Goal: Find specific page/section

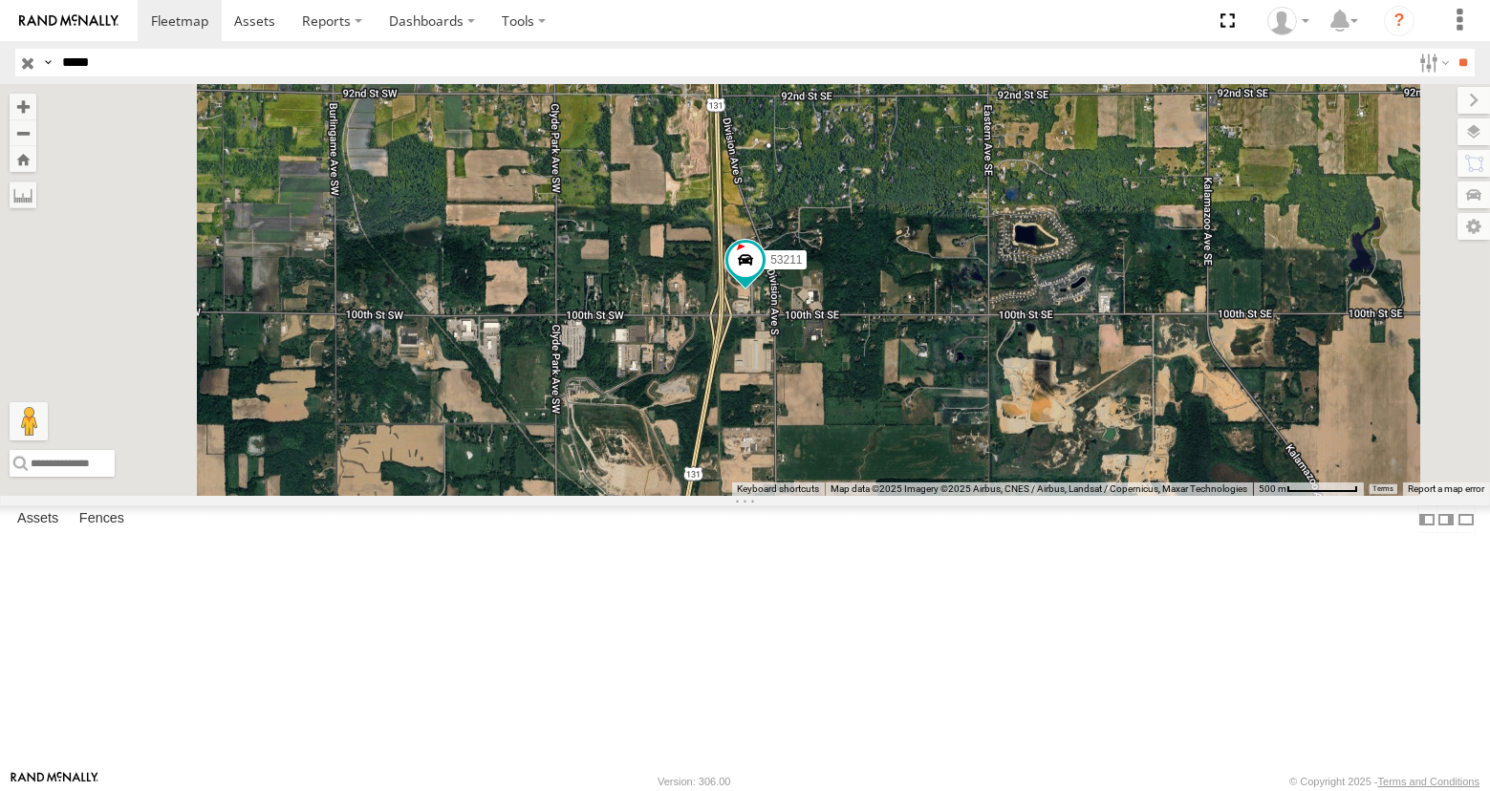
click at [113, 65] on input "*****" at bounding box center [732, 63] width 1356 height 28
type input "*****"
click at [1452, 49] on input "**" at bounding box center [1463, 63] width 22 height 28
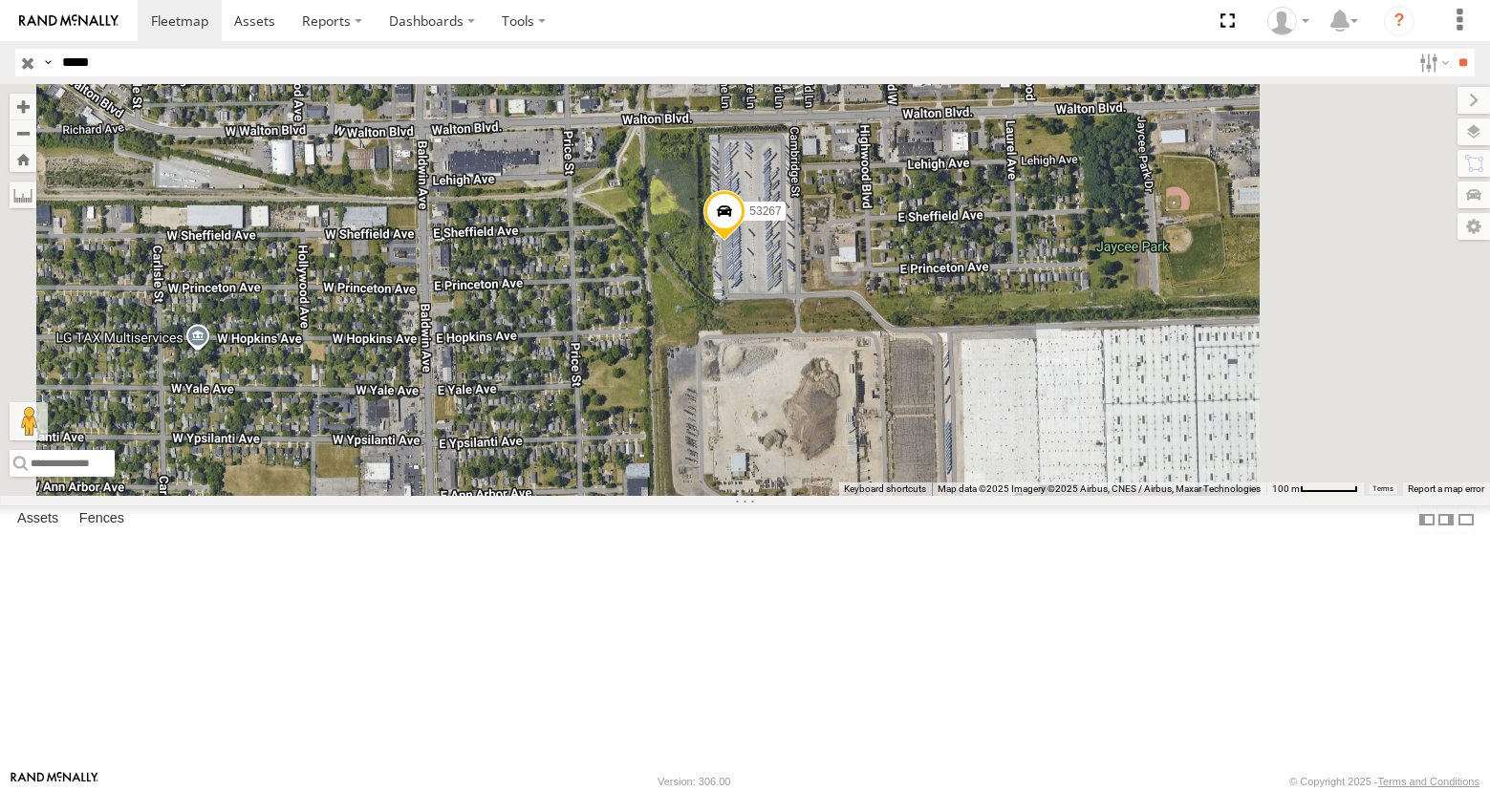
click at [19, 64] on input "button" at bounding box center [27, 63] width 25 height 28
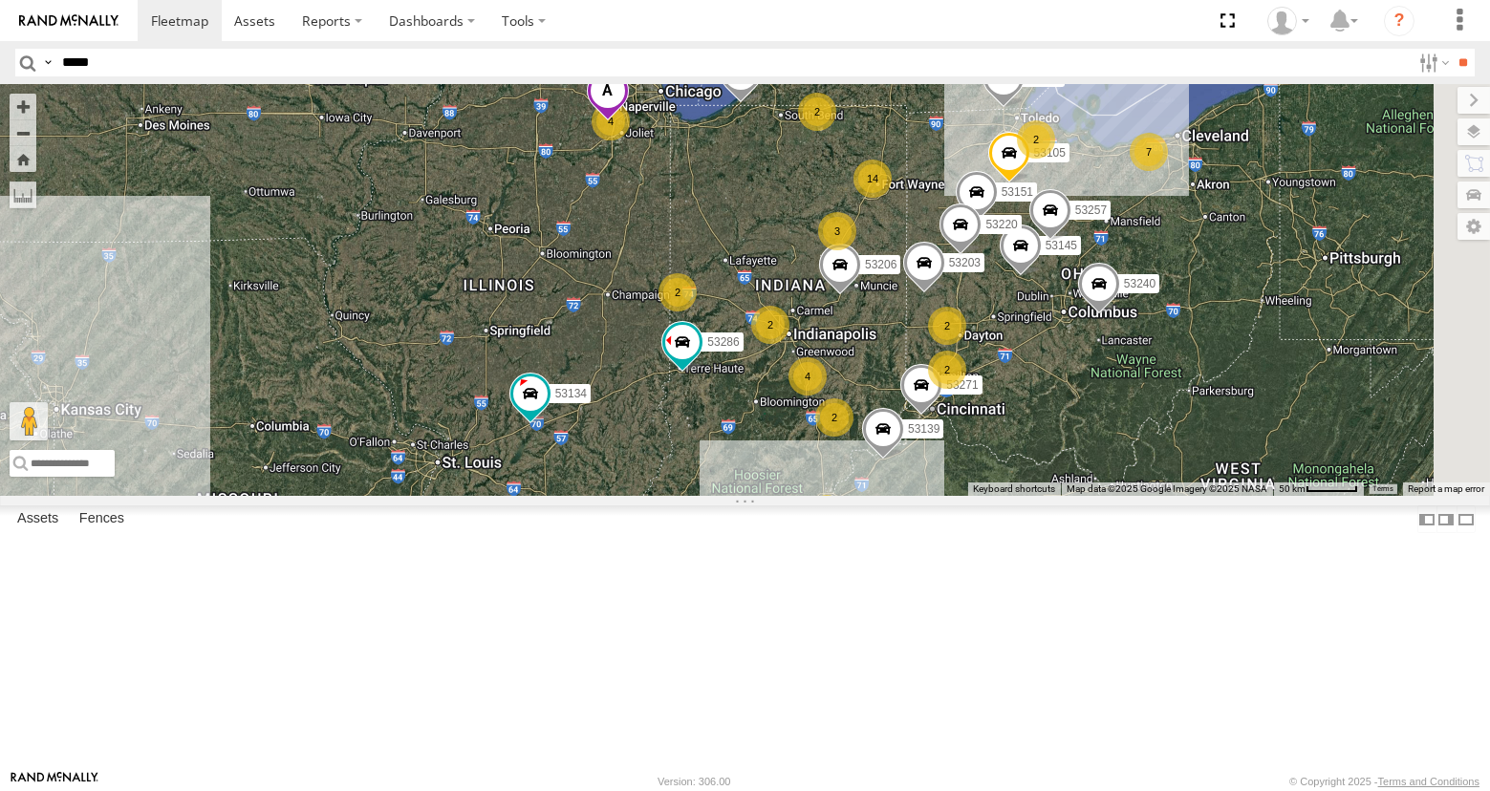
drag, startPoint x: 1104, startPoint y: 627, endPoint x: 1007, endPoint y: 630, distance: 97.5
click at [1000, 496] on div "53272 53217 53278 53253 53137 53134 53206 14 4 8 53271 6 27 2 7 2 2 2 4 2 7 531…" at bounding box center [745, 290] width 1490 height 412
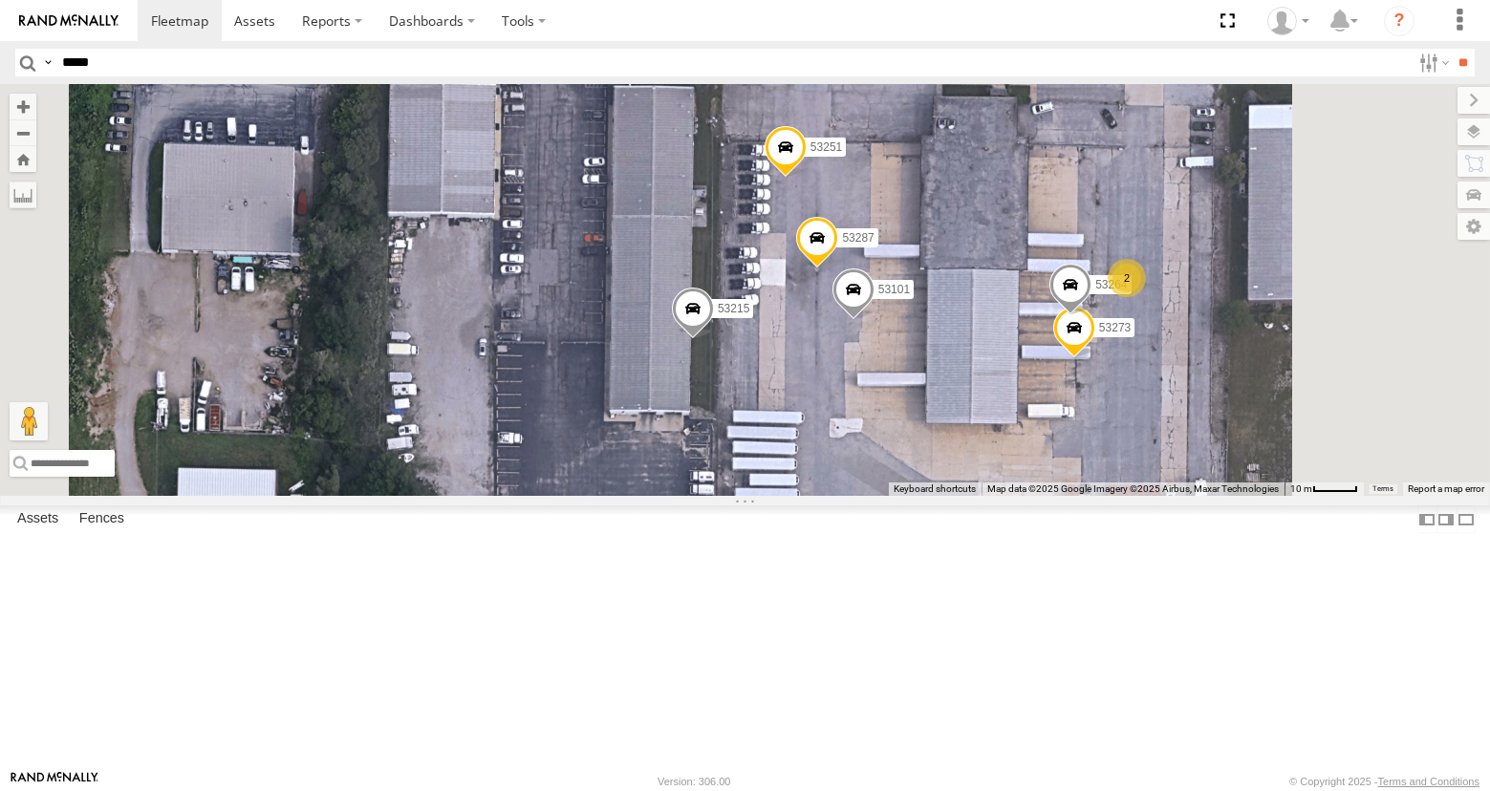
drag, startPoint x: 1040, startPoint y: 227, endPoint x: 940, endPoint y: 363, distance: 168.7
click at [940, 363] on div "53272 53217 53278 53253 53137 53134 53206 53257 53286 53265 53211 53240 53271 5…" at bounding box center [745, 290] width 1490 height 412
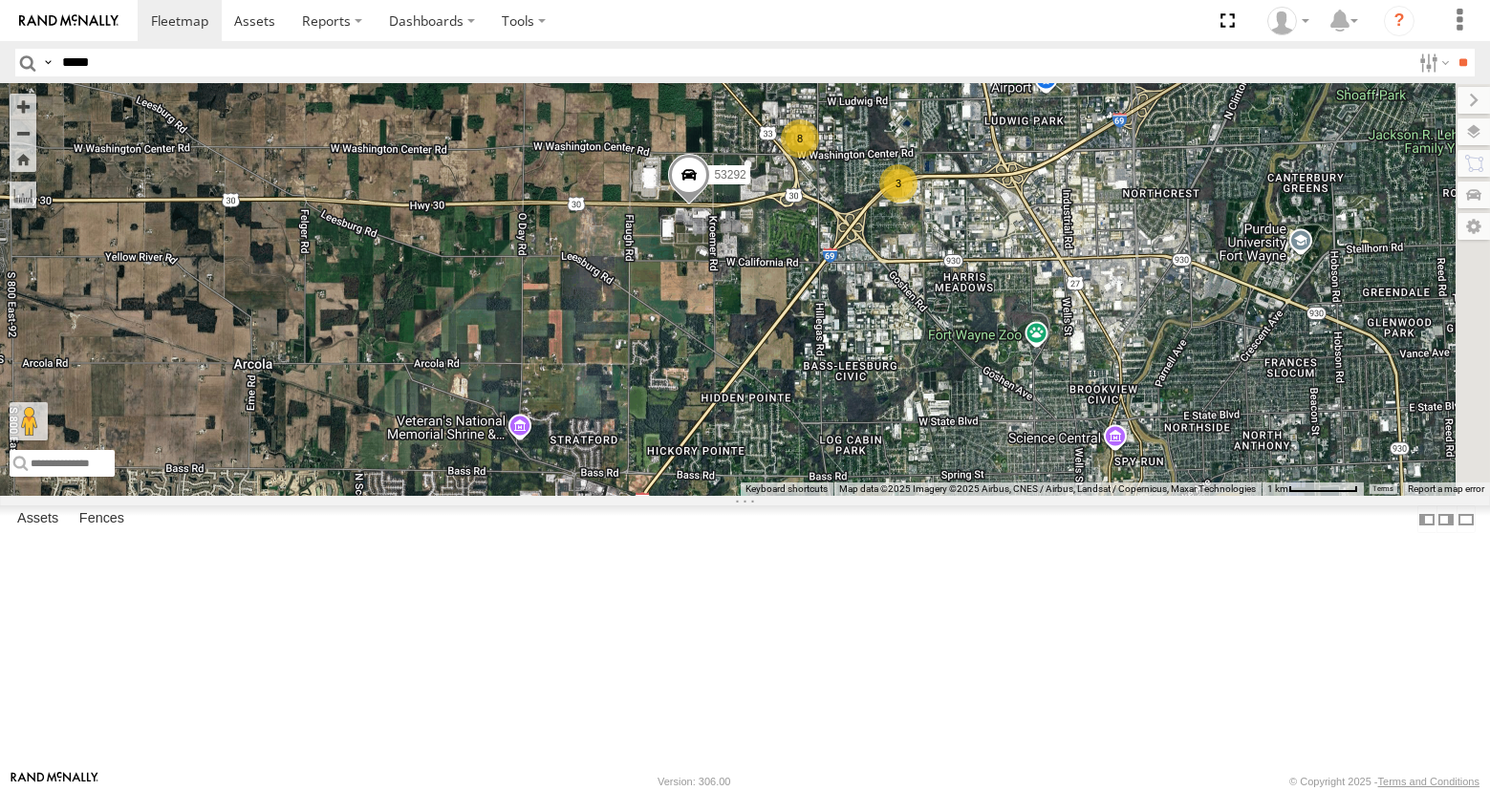
drag, startPoint x: 1105, startPoint y: 253, endPoint x: 1048, endPoint y: 390, distance: 148.2
click at [1048, 390] on div "53272 53217 53278 53253 53137 53134 53206 53271 53151 53203 53104 53145 53257 5…" at bounding box center [745, 290] width 1490 height 412
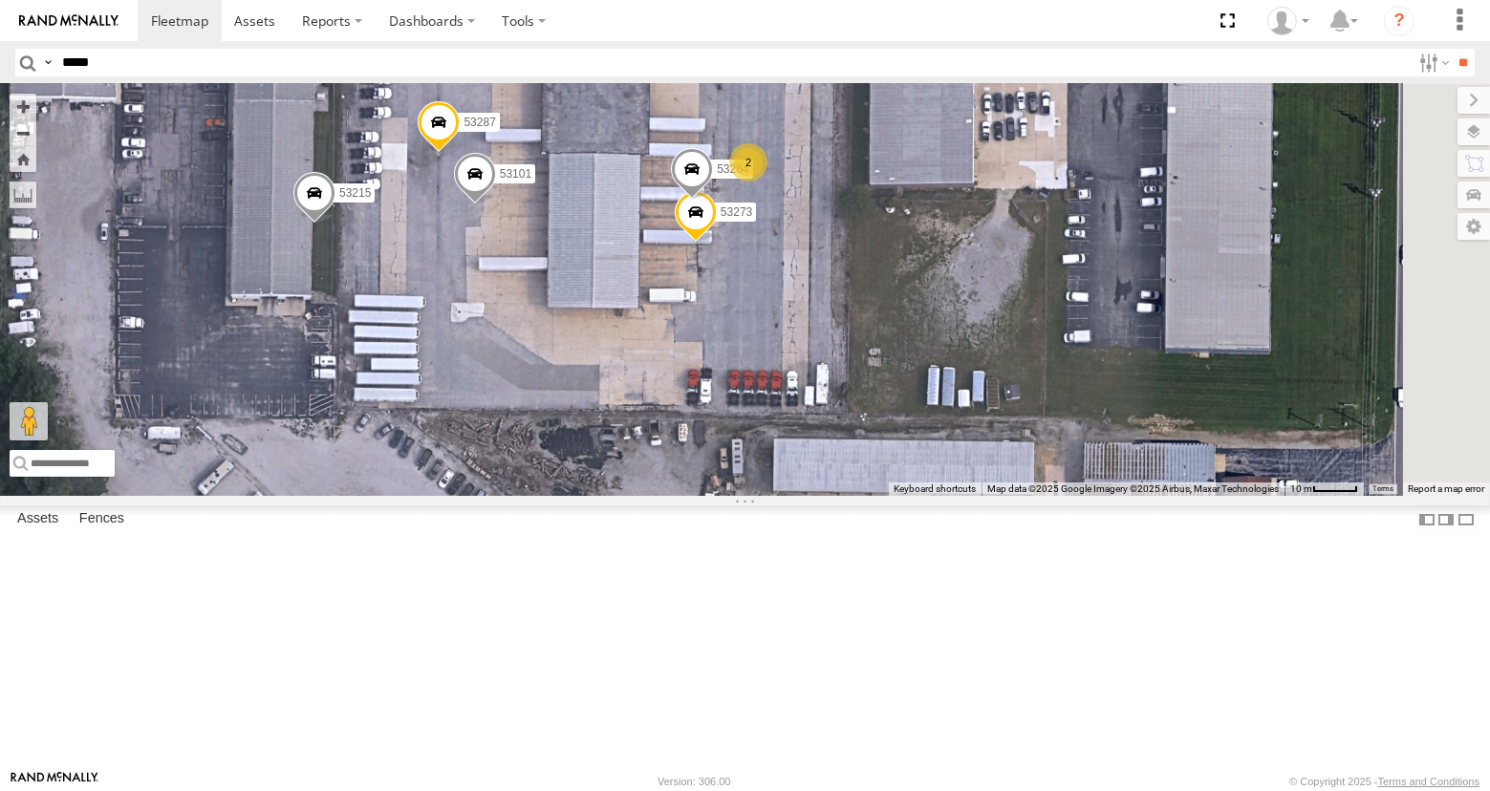
drag, startPoint x: 1043, startPoint y: 252, endPoint x: 789, endPoint y: 397, distance: 292.2
click at [789, 397] on div "53272 53217 53278 53253 53137 53134 53206 53271 53151 53203 53104 53145 53257 5…" at bounding box center [745, 290] width 1490 height 412
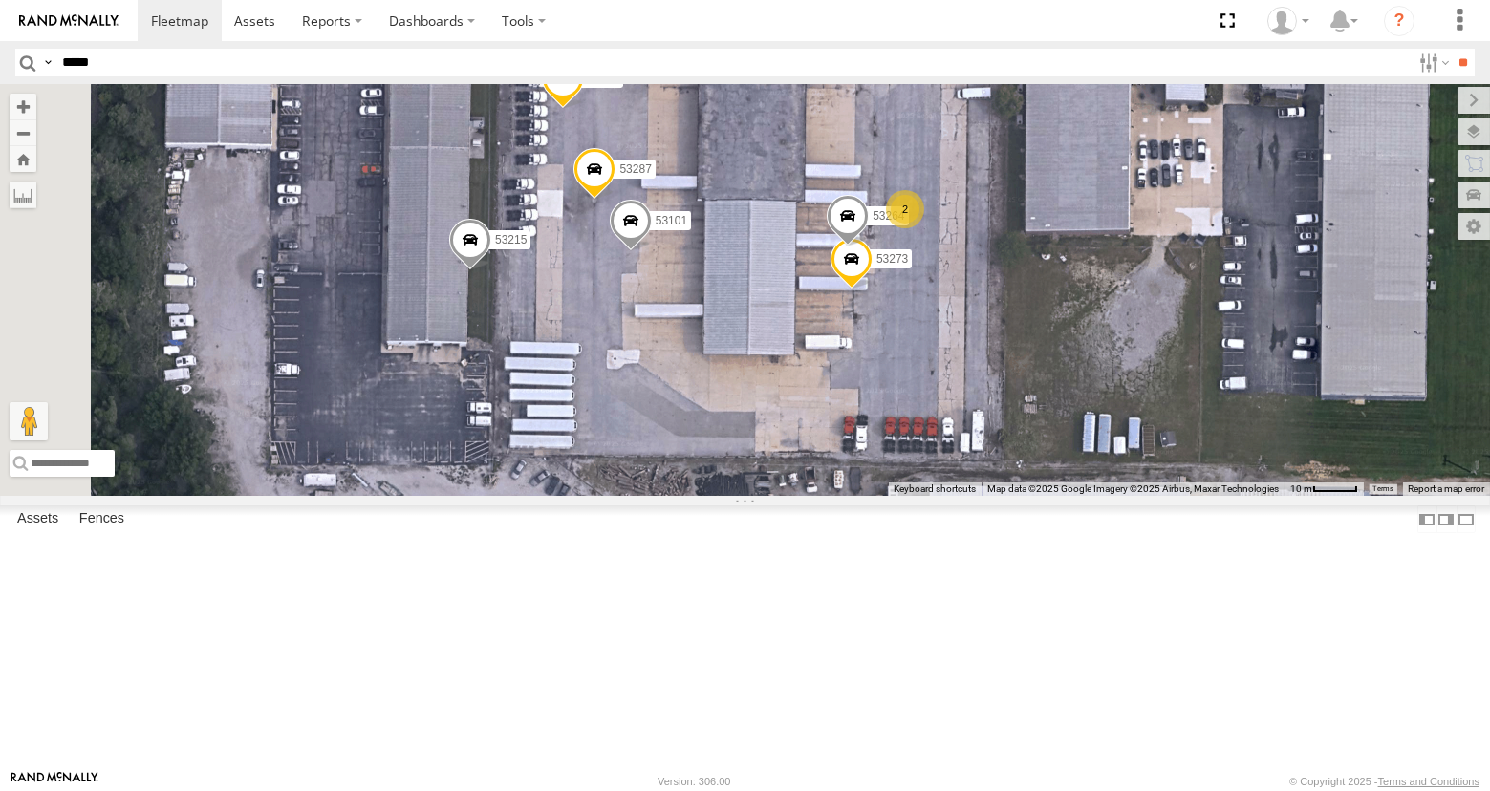
drag, startPoint x: 939, startPoint y: 471, endPoint x: 1083, endPoint y: 478, distance: 144.4
click at [1083, 478] on div "53272 53217 53278 53253 53137 53134 53206 53271 53151 53203 53104 53145 53257 5…" at bounding box center [745, 290] width 1490 height 412
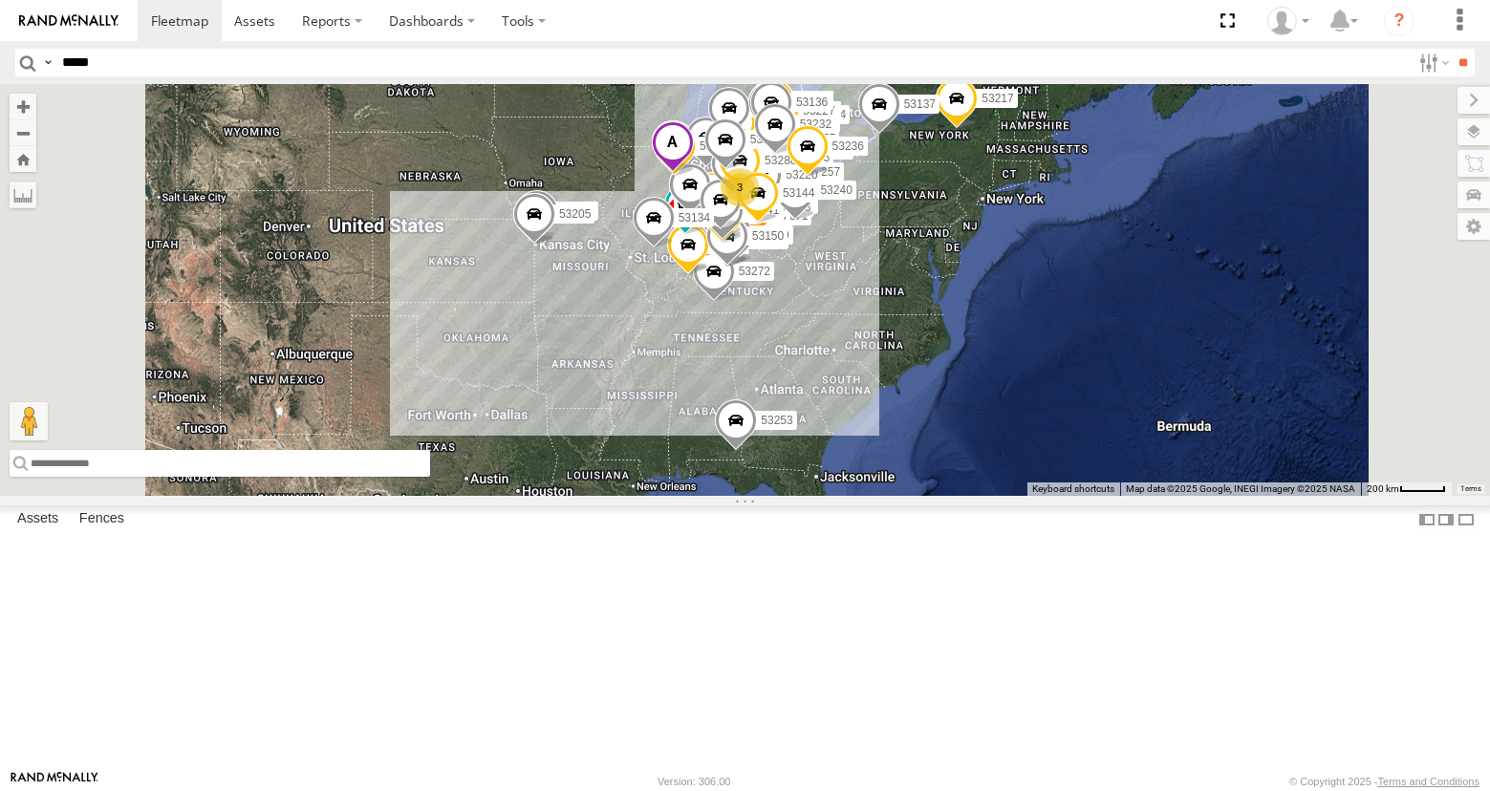
paste input "**********"
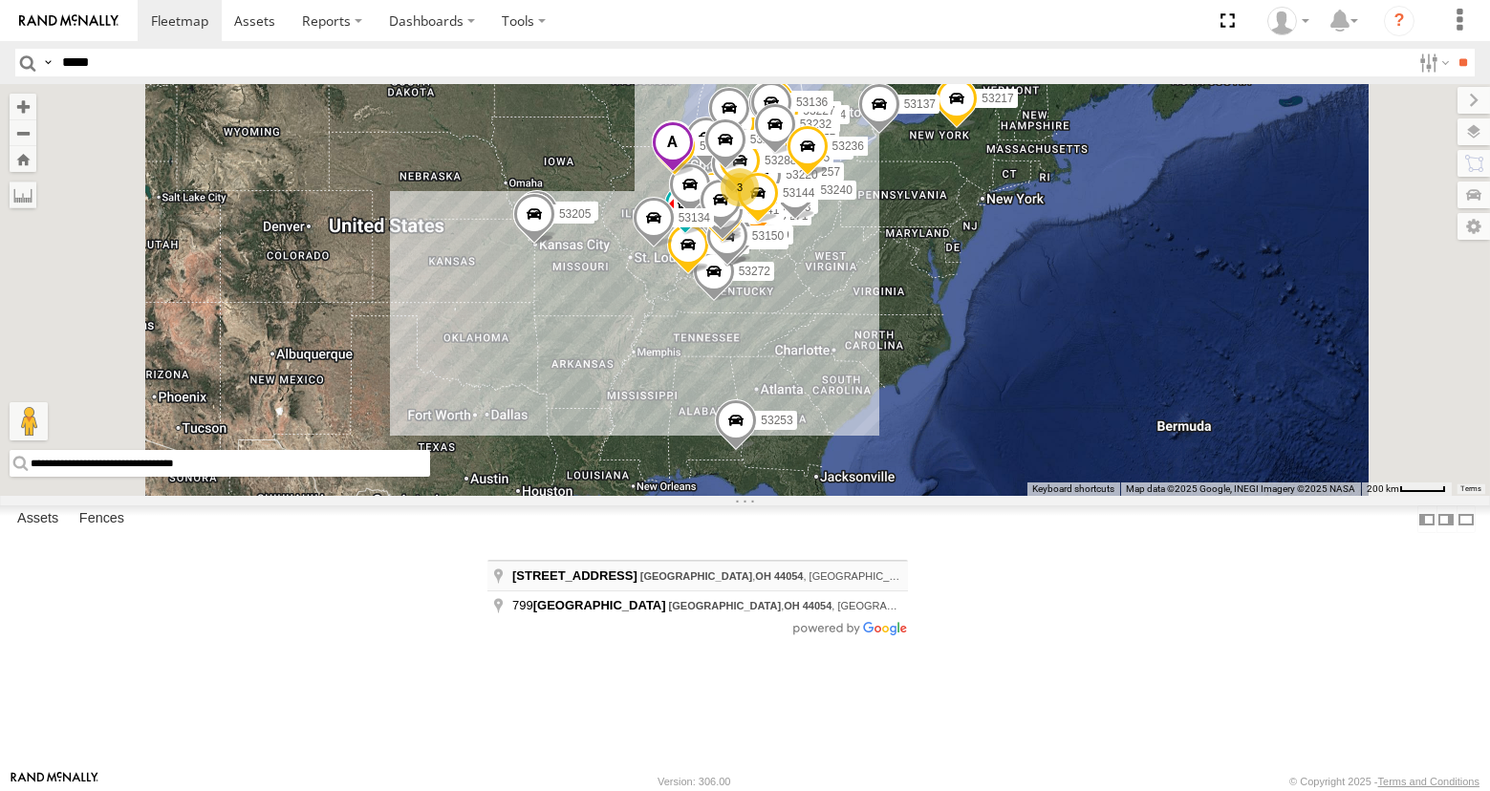
type input "**********"
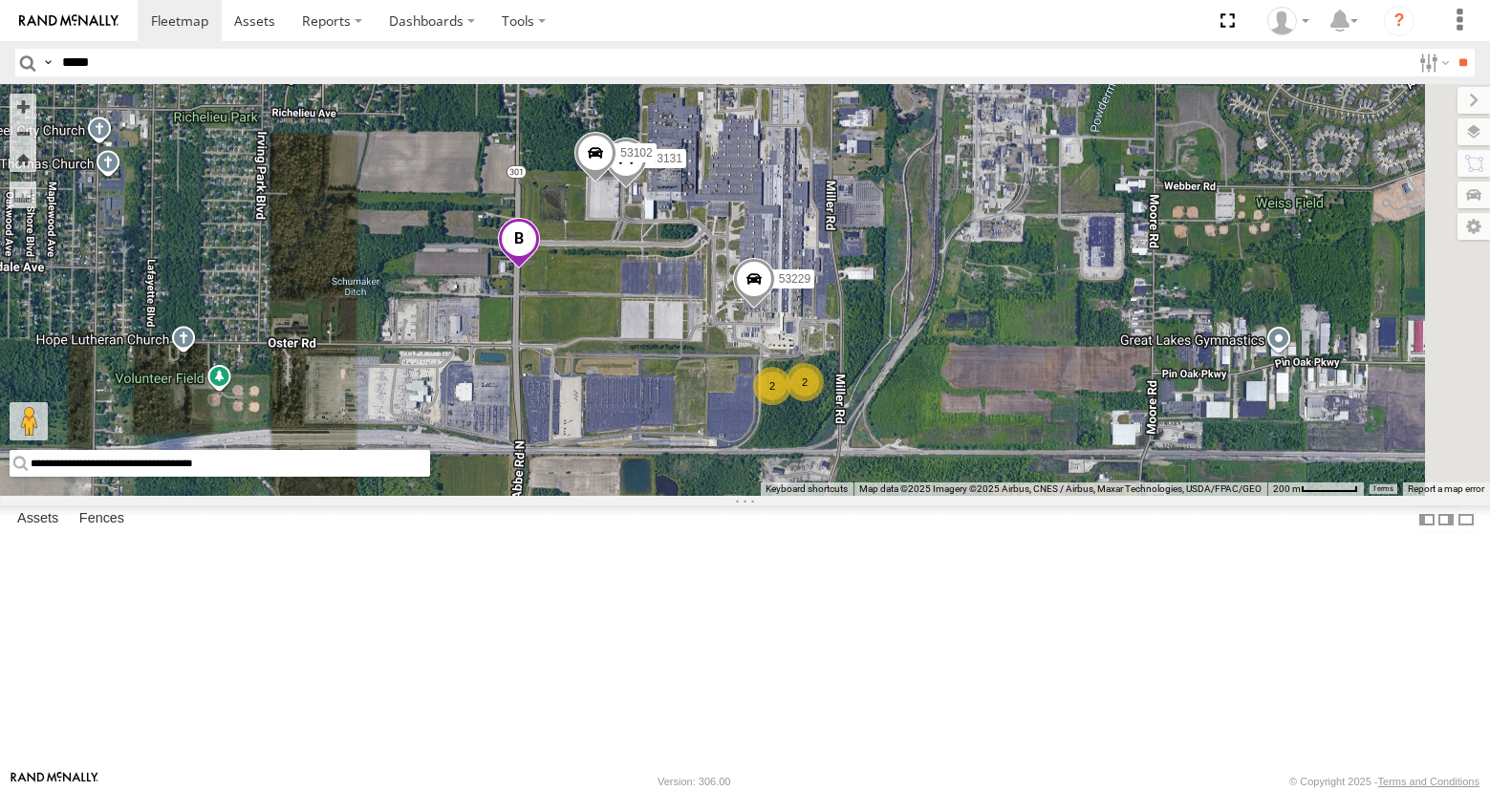
drag, startPoint x: 934, startPoint y: 597, endPoint x: 885, endPoint y: 545, distance: 72.3
click at [885, 496] on div "53206 53215 53243 53234 53271 53263 53147 53280 53216 53242 53255 53106 53223 5…" at bounding box center [745, 290] width 1490 height 412
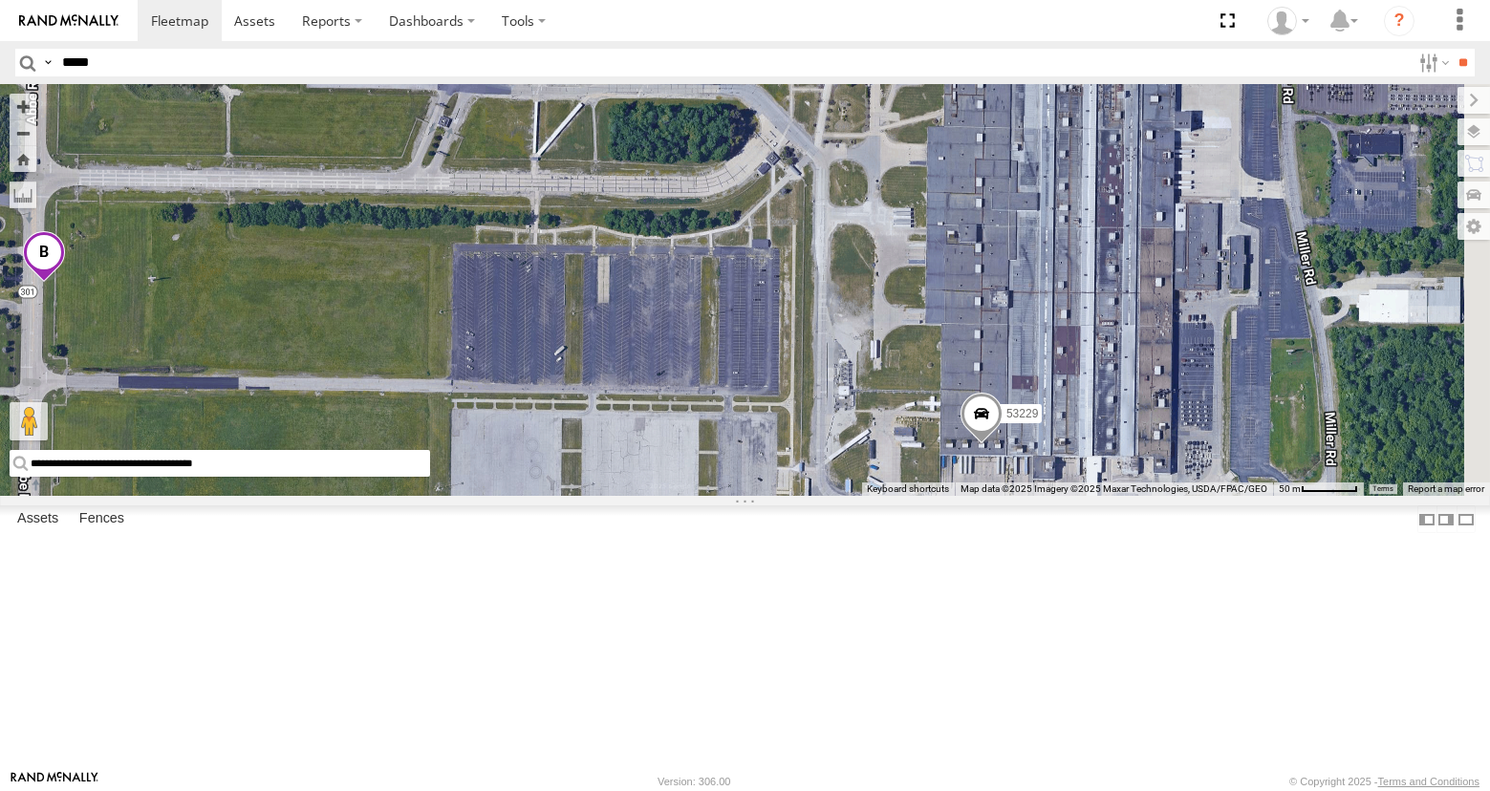
drag, startPoint x: 1126, startPoint y: 664, endPoint x: 930, endPoint y: 310, distance: 405.4
click at [930, 310] on div "53206 53215 53243 53234 53271 53263 53147 53280 53216 53242 53255 53106 53223 5…" at bounding box center [745, 290] width 1490 height 412
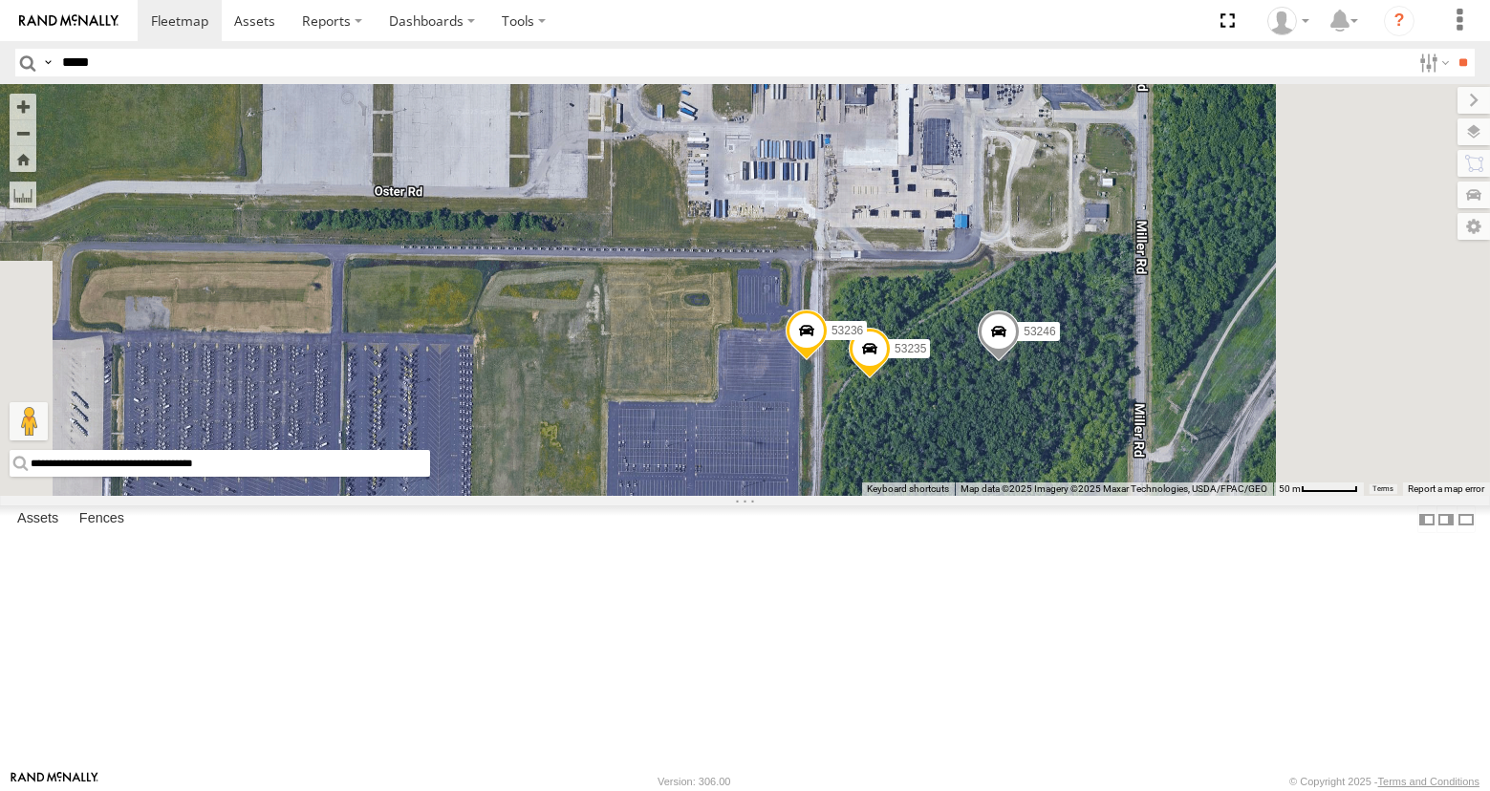
drag, startPoint x: 1084, startPoint y: 582, endPoint x: 993, endPoint y: 343, distance: 255.9
click at [993, 343] on div "53206 53215 53243 53234 53271 53263 53147 53280 53216 53242 53255 53106 53223 5…" at bounding box center [745, 290] width 1490 height 412
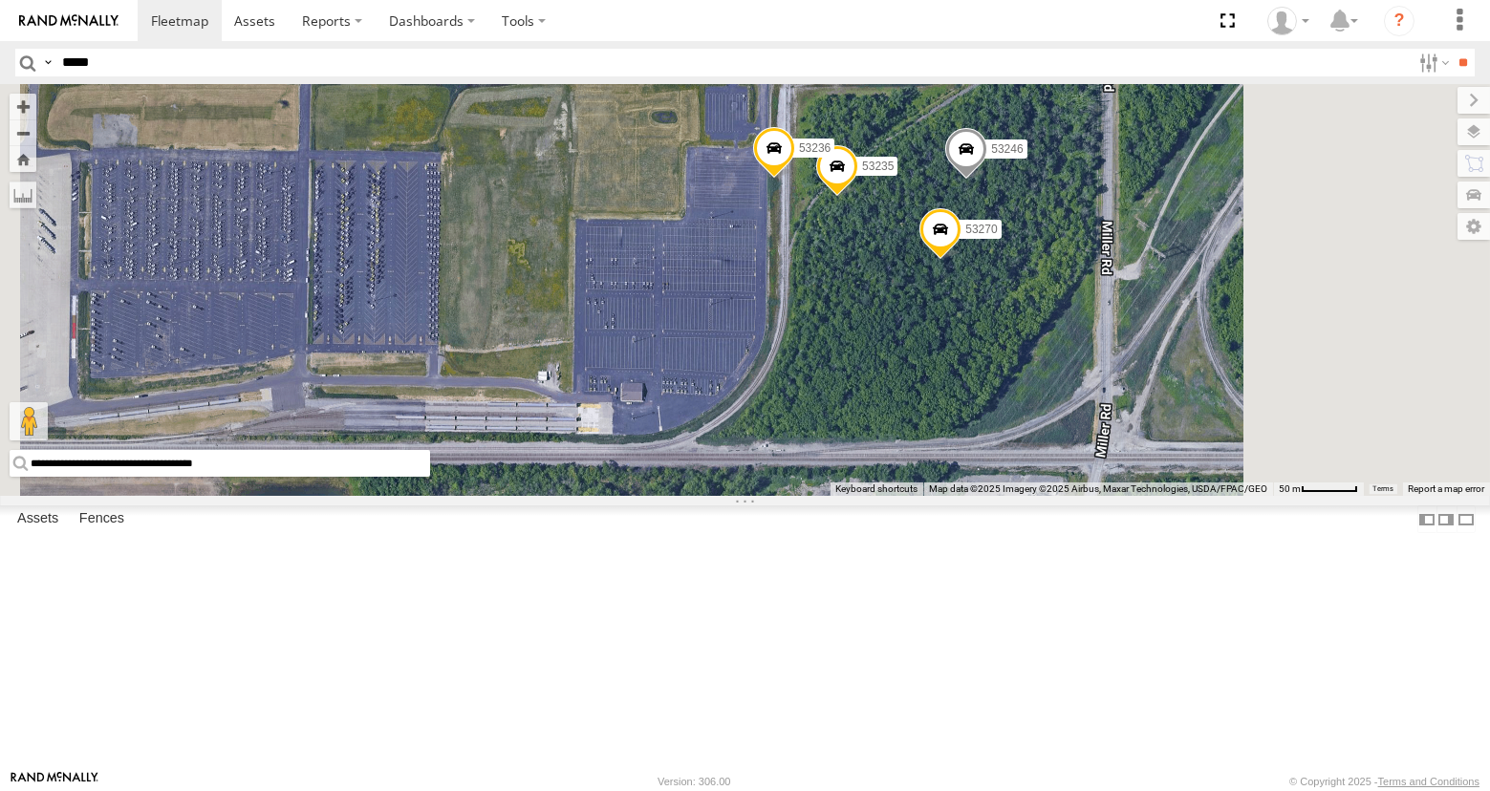
drag, startPoint x: 1088, startPoint y: 548, endPoint x: 1058, endPoint y: 372, distance: 179.4
click at [1058, 372] on div "53206 53215 53243 53234 53271 53263 53147 53280 53216 53242 53255 53106 53223 5…" at bounding box center [745, 290] width 1490 height 412
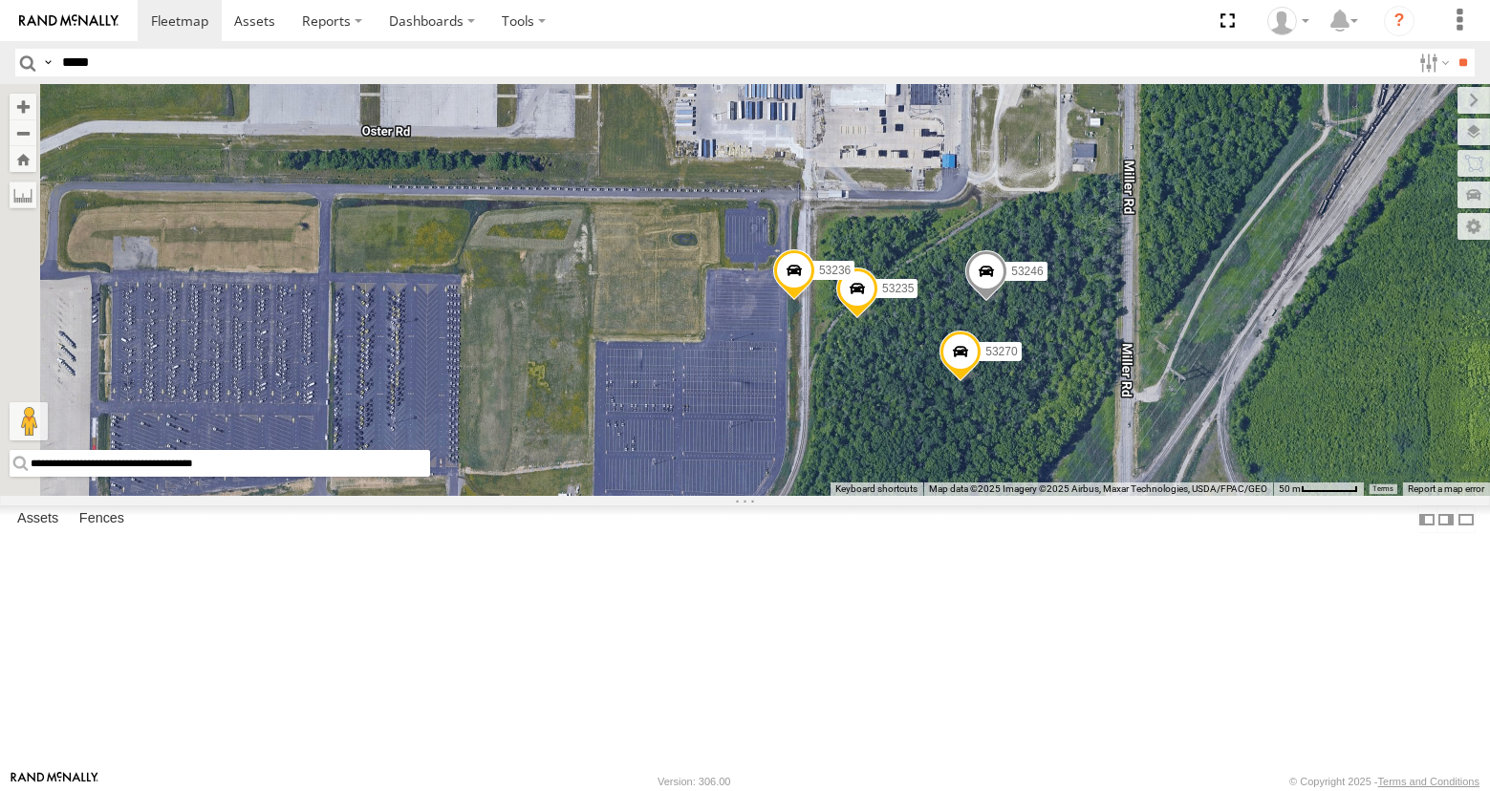
drag, startPoint x: 1066, startPoint y: 407, endPoint x: 1089, endPoint y: 538, distance: 132.9
click at [1089, 496] on div "53206 53215 53243 53234 53271 53263 53147 53280 53216 53242 53255 53106 53223 5…" at bounding box center [745, 290] width 1490 height 412
